Goal: Information Seeking & Learning: Learn about a topic

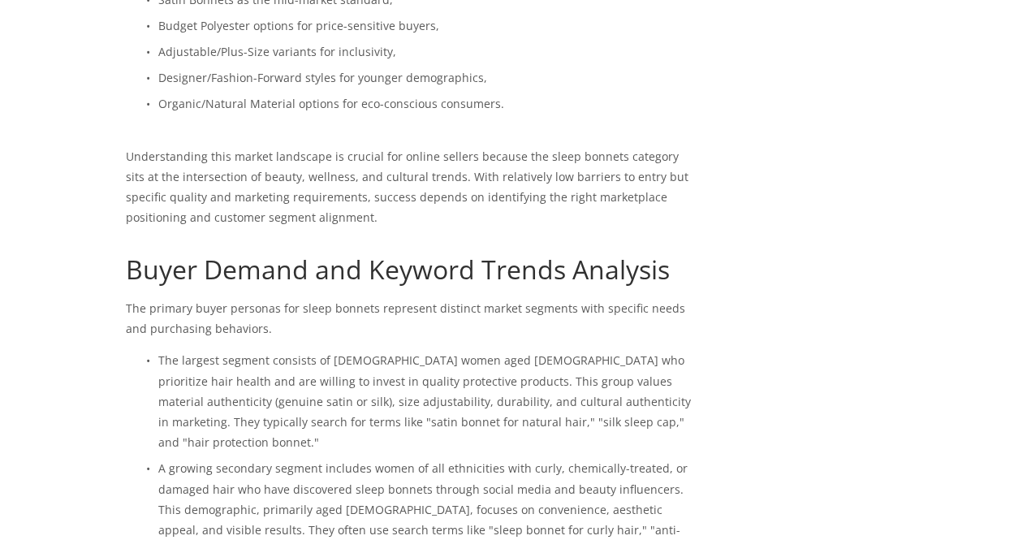
scroll to position [1055, 0]
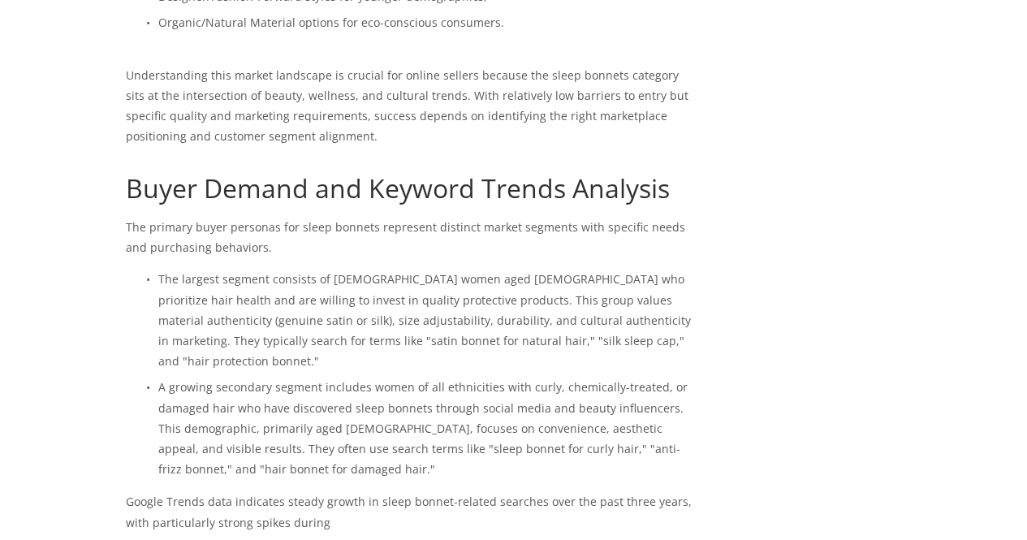
drag, startPoint x: 128, startPoint y: 188, endPoint x: 291, endPoint y: 204, distance: 163.1
click at [291, 217] on p "The primary buyer personas for sleep bonnets represent distinct market segments…" at bounding box center [410, 237] width 569 height 41
drag, startPoint x: 198, startPoint y: 236, endPoint x: 189, endPoint y: 237, distance: 9.0
click at [197, 269] on p "The largest segment consists of [DEMOGRAPHIC_DATA] women aged [DEMOGRAPHIC_DATA…" at bounding box center [426, 320] width 537 height 102
drag, startPoint x: 171, startPoint y: 238, endPoint x: 180, endPoint y: 239, distance: 9.1
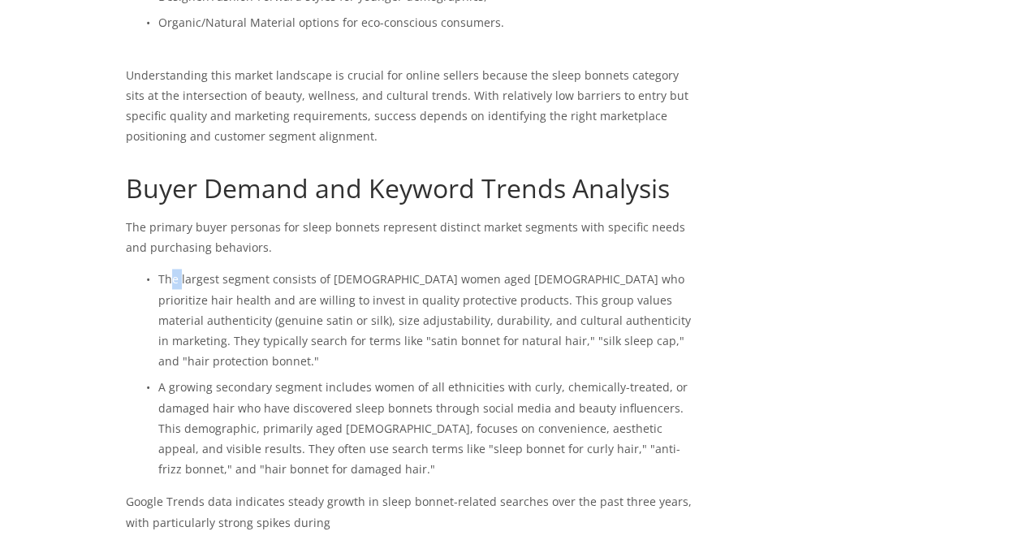
click at [180, 269] on p "The largest segment consists of [DEMOGRAPHIC_DATA] women aged [DEMOGRAPHIC_DATA…" at bounding box center [426, 320] width 537 height 102
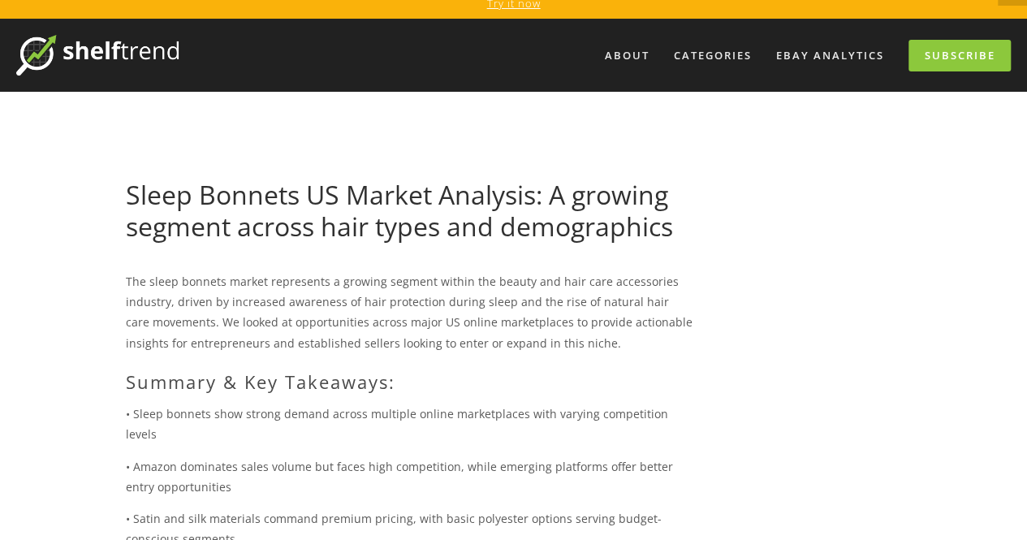
scroll to position [0, 0]
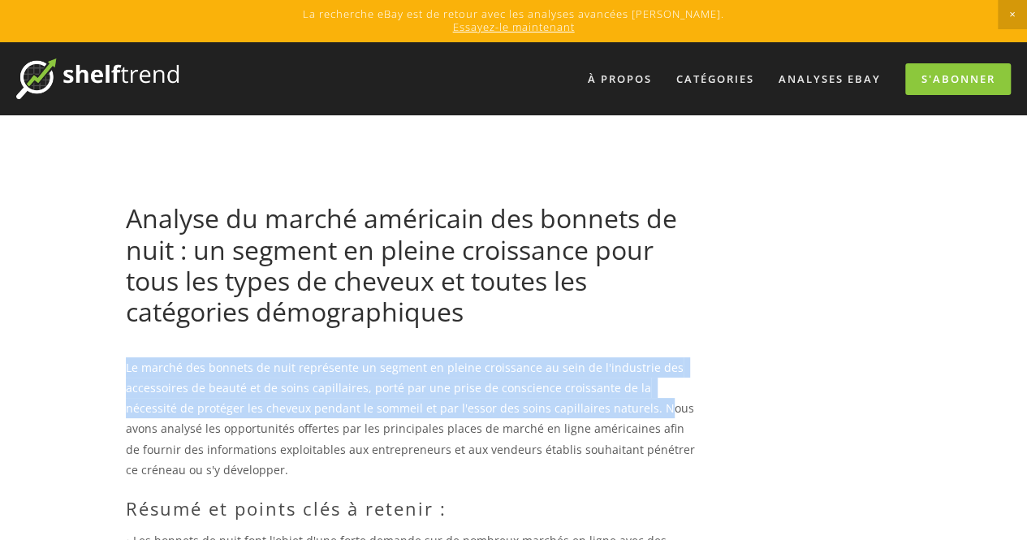
drag, startPoint x: 123, startPoint y: 362, endPoint x: 601, endPoint y: 399, distance: 478.7
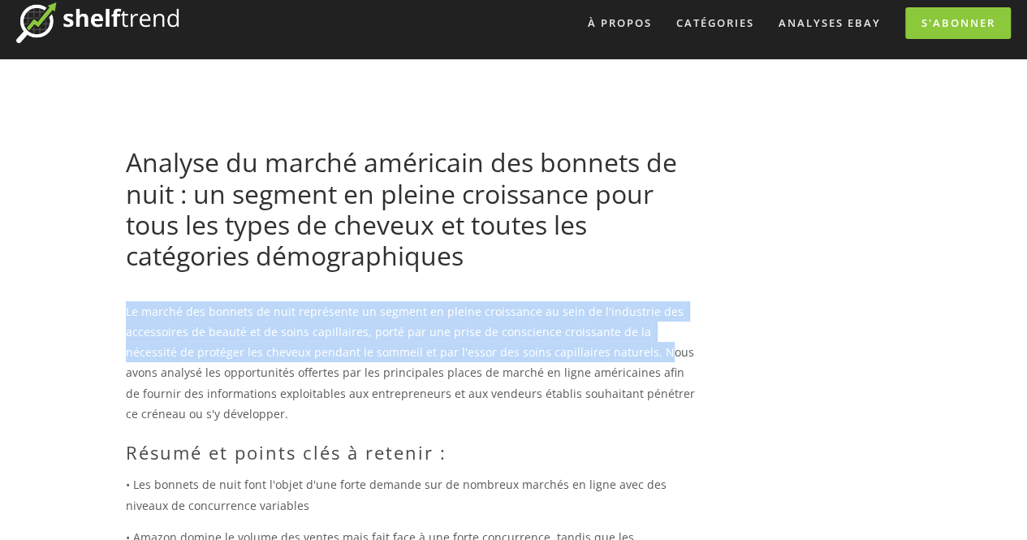
scroll to position [81, 0]
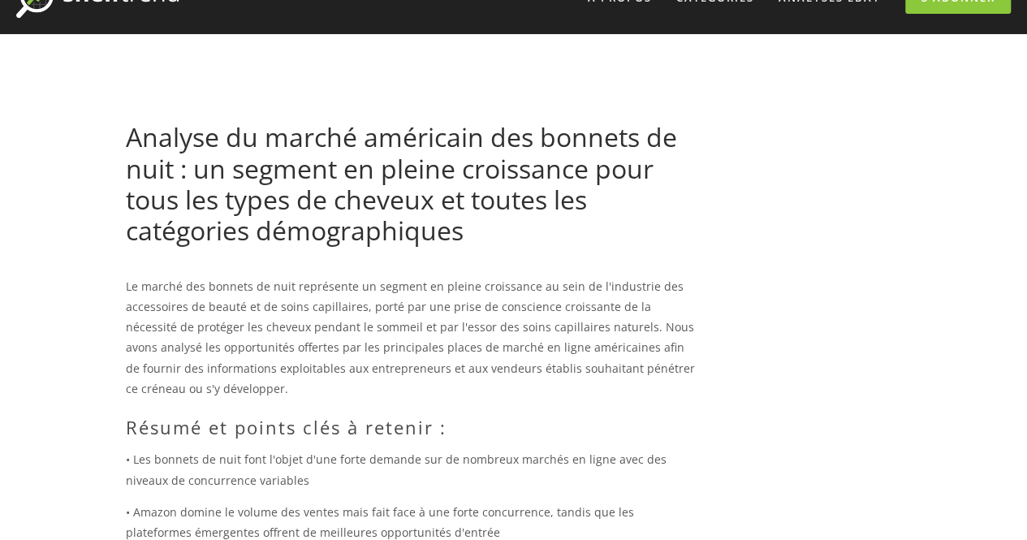
click at [393, 376] on p "Le marché des bonnets de nuit représente un segment en pleine croissance au sei…" at bounding box center [410, 337] width 569 height 123
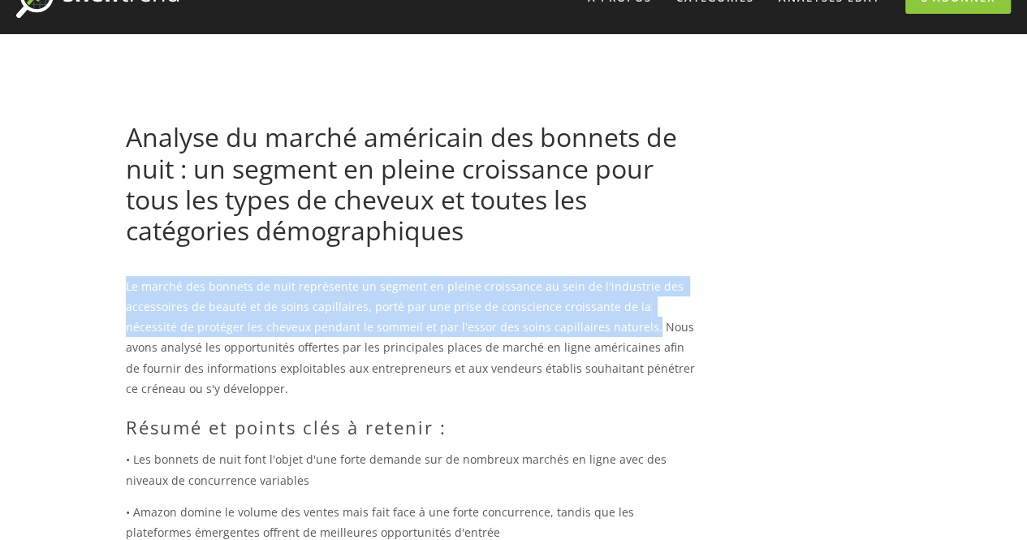
drag, startPoint x: 123, startPoint y: 283, endPoint x: 589, endPoint y: 327, distance: 468.0
copy font "Le marché des bonnets de nuit représente un segment en pleine croissance au sei…"
